Goal: Navigation & Orientation: Find specific page/section

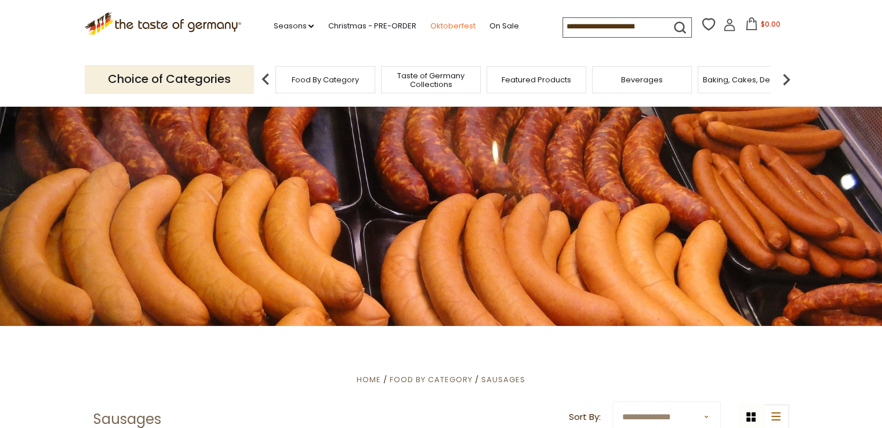
click at [448, 26] on link "Oktoberfest" at bounding box center [452, 26] width 45 height 13
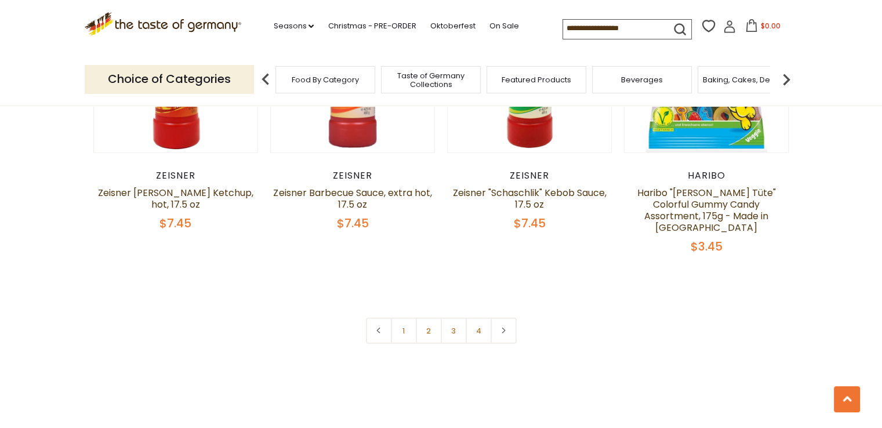
scroll to position [2551, 0]
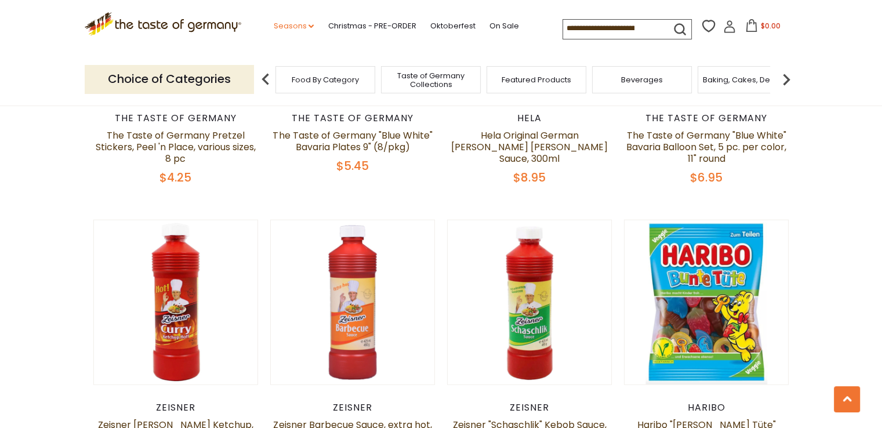
click at [308, 27] on icon "dropdown_arrow" at bounding box center [310, 26] width 5 height 4
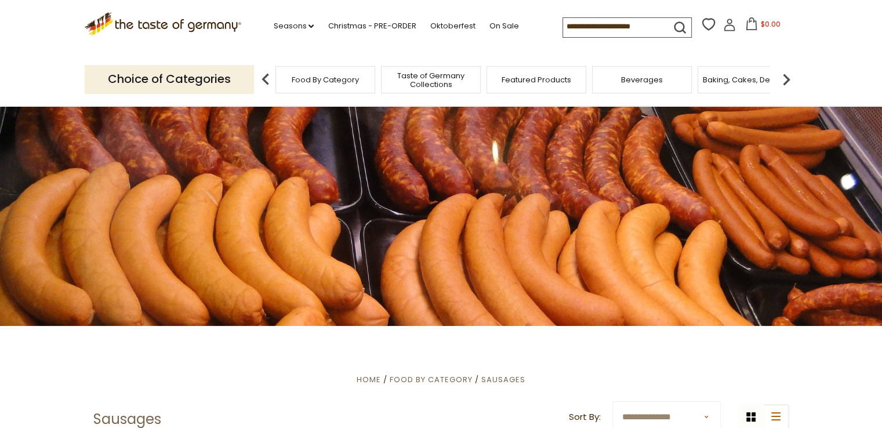
click at [316, 79] on span "Food By Category" at bounding box center [325, 79] width 67 height 9
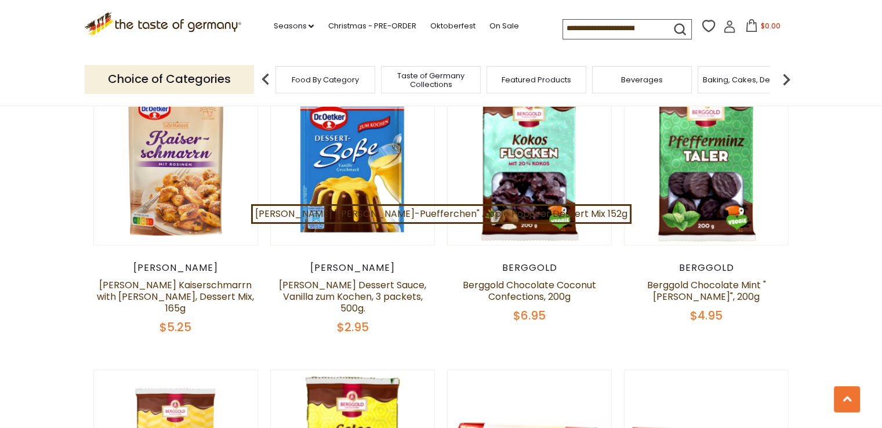
scroll to position [1565, 0]
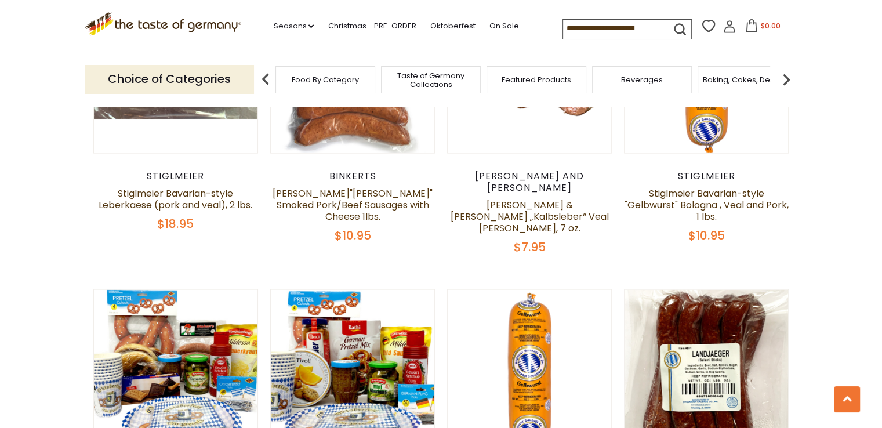
scroll to position [2782, 0]
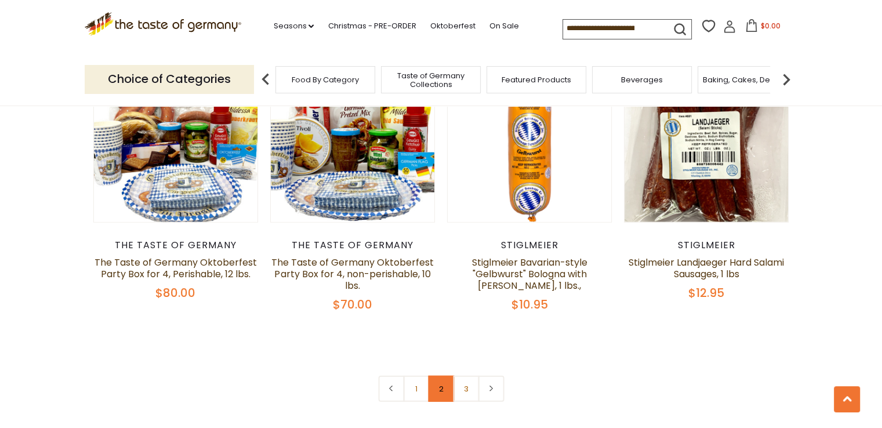
click at [434, 376] on link "2" at bounding box center [441, 389] width 26 height 26
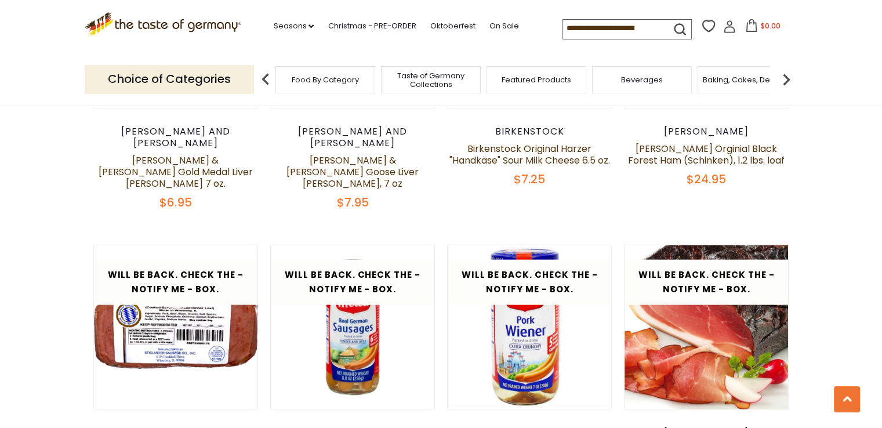
scroll to position [2662, 0]
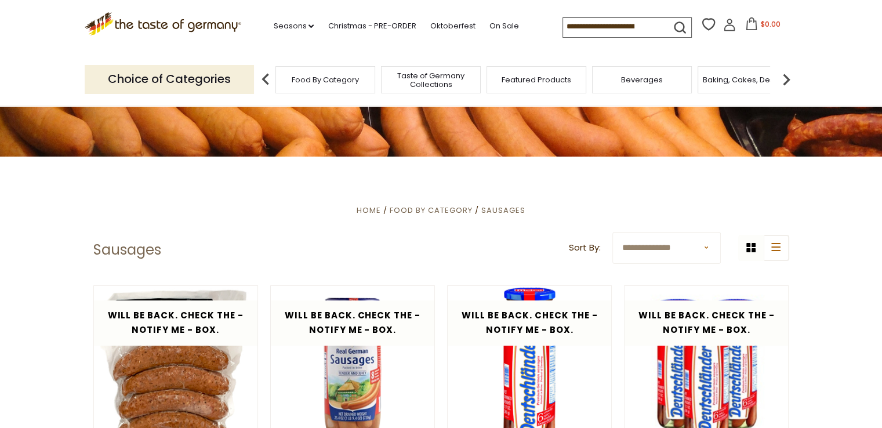
scroll to position [0, 0]
